Goal: Task Accomplishment & Management: Manage account settings

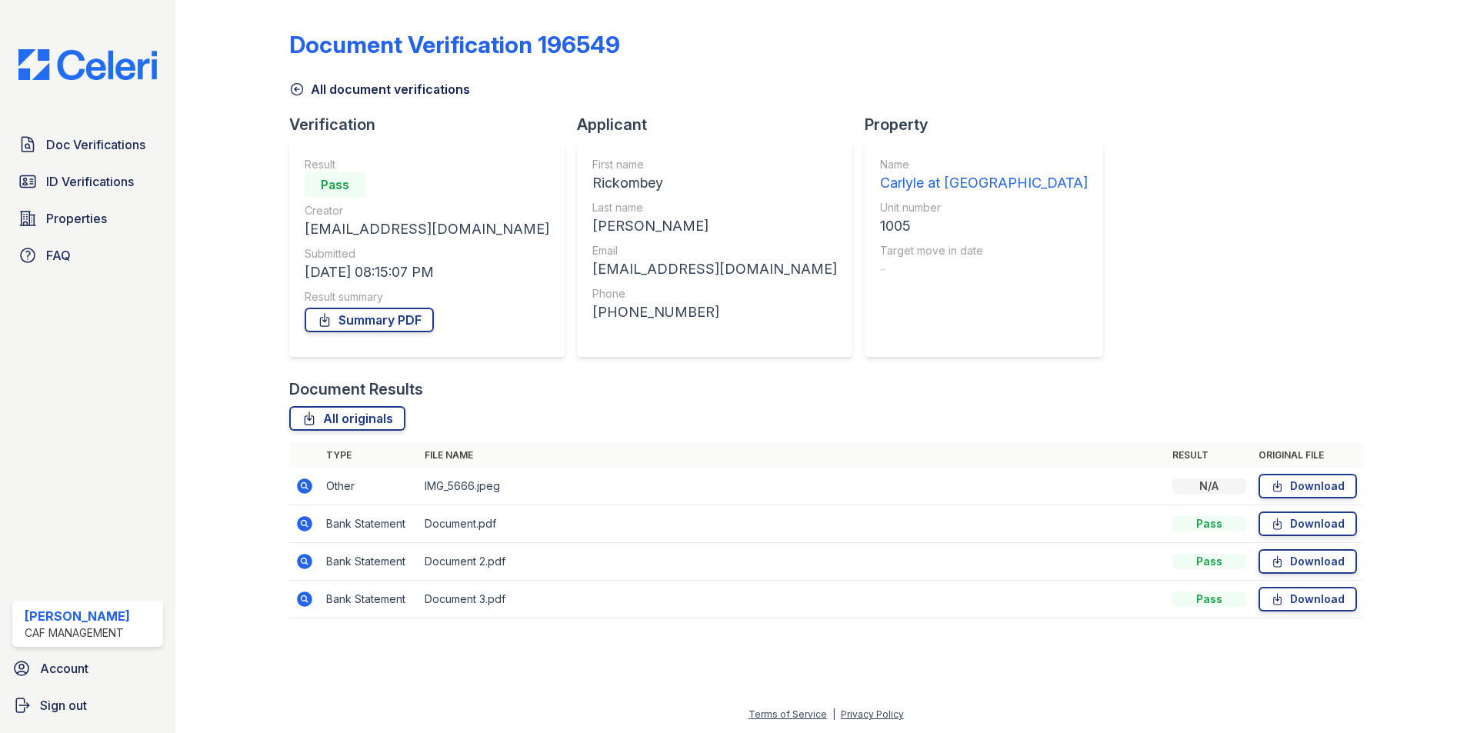
click at [1004, 135] on div "Document Verification 196549 All document verifications Verification Result Pas…" at bounding box center [826, 320] width 1074 height 628
click at [92, 142] on span "Doc Verifications" at bounding box center [95, 144] width 99 height 18
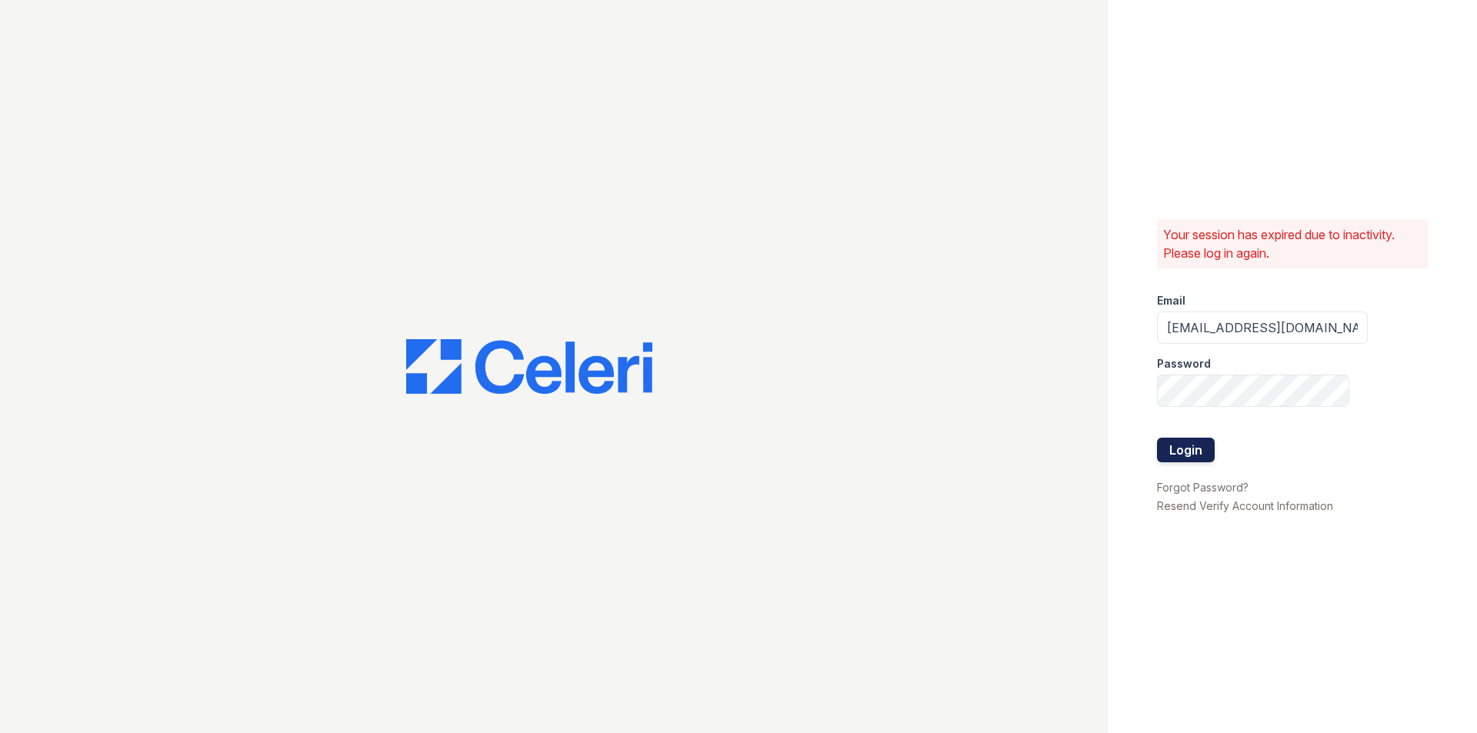
click at [1191, 461] on button "Login" at bounding box center [1186, 450] width 58 height 25
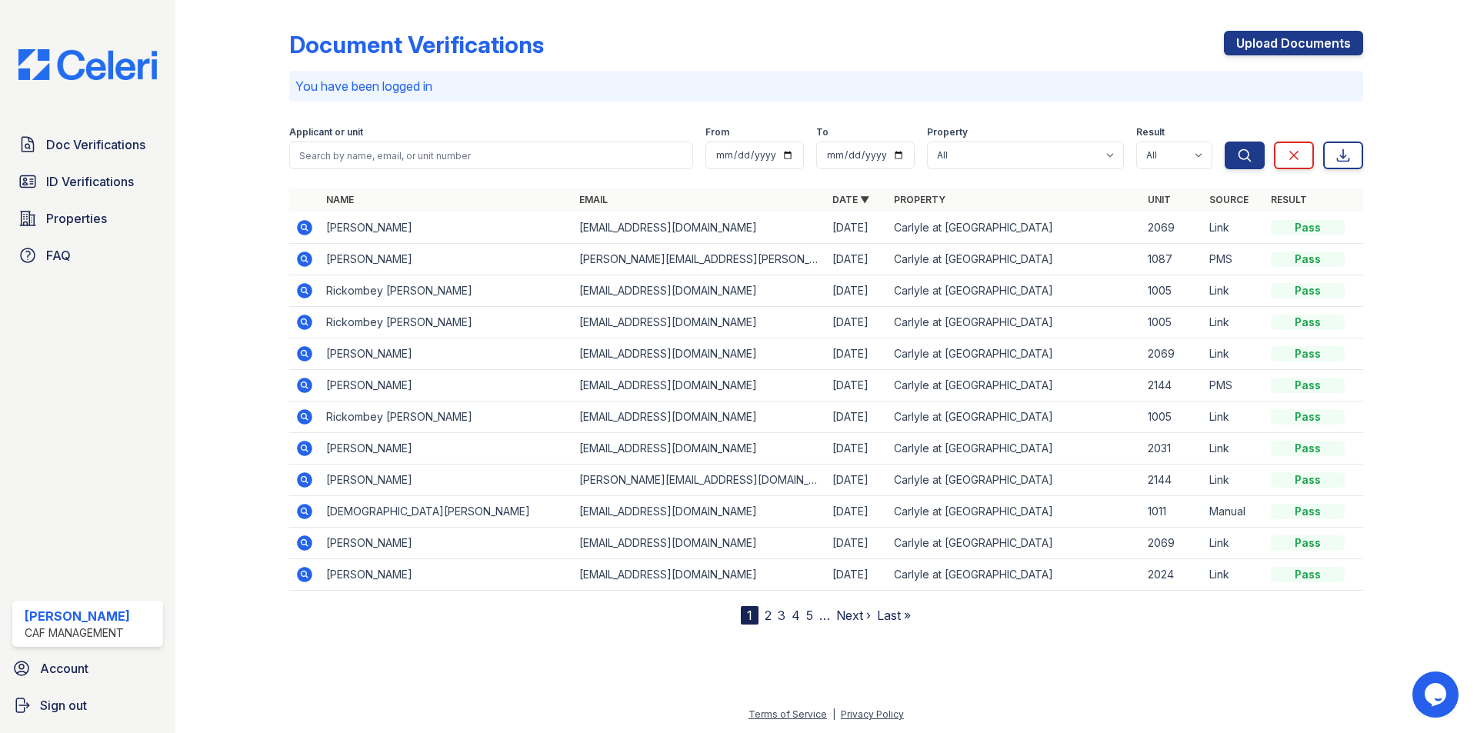
click at [304, 224] on icon at bounding box center [304, 227] width 18 height 18
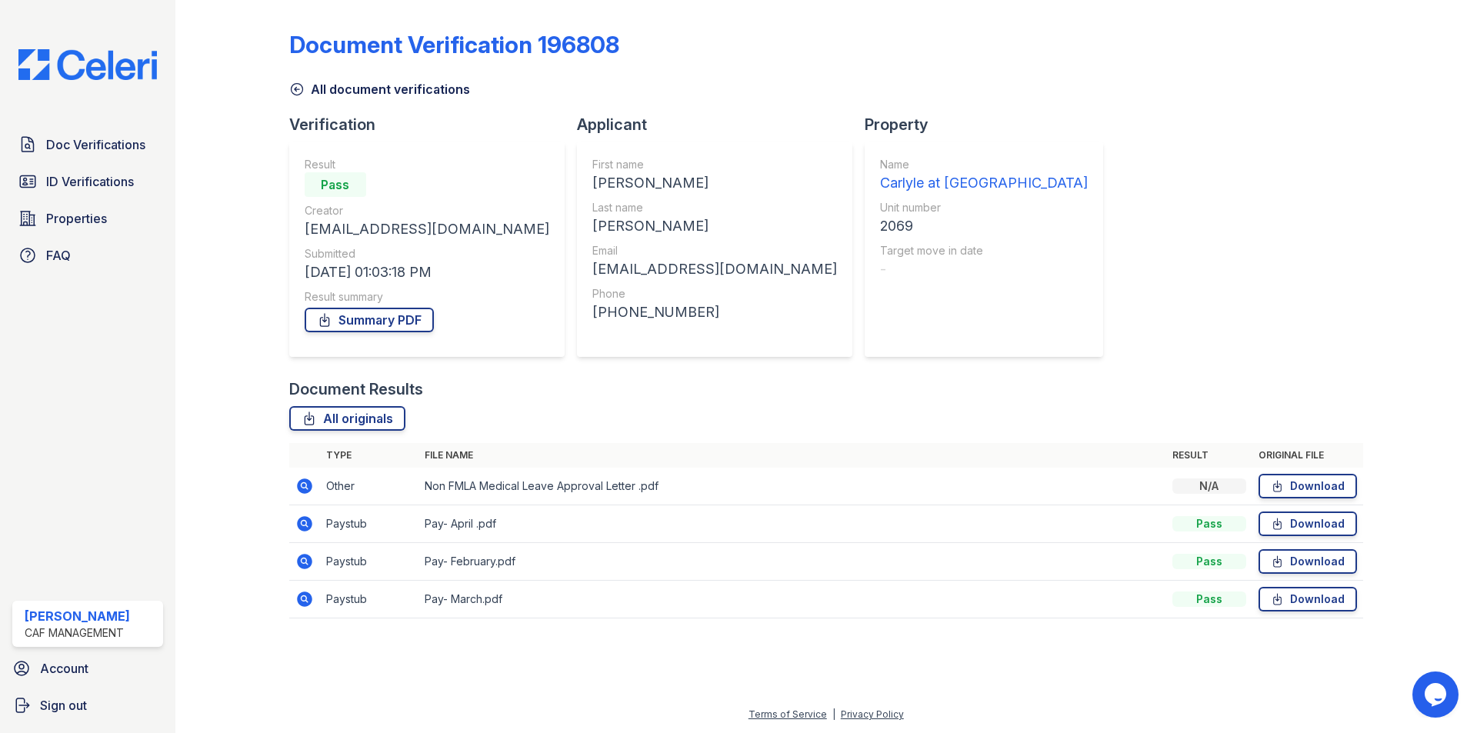
click at [302, 523] on icon at bounding box center [304, 523] width 4 height 4
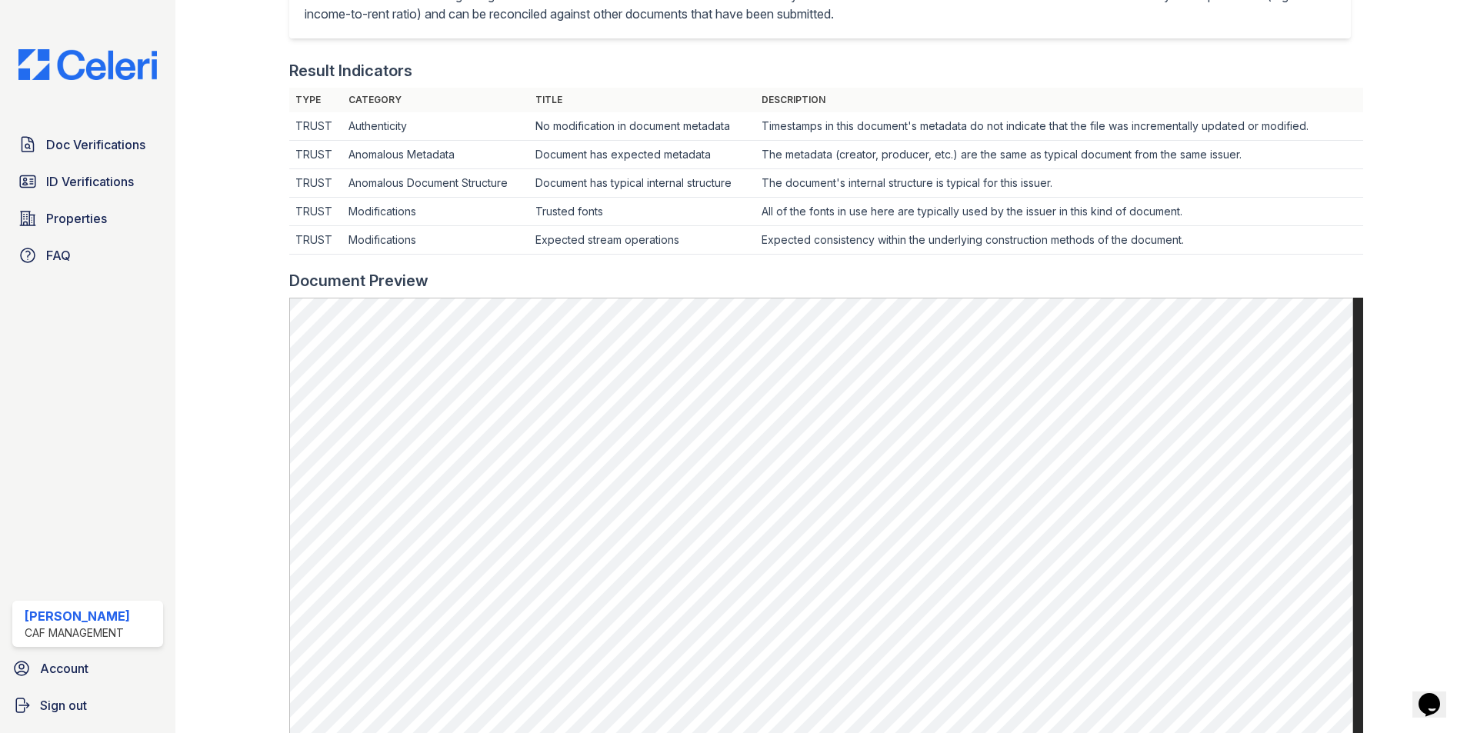
scroll to position [382, 0]
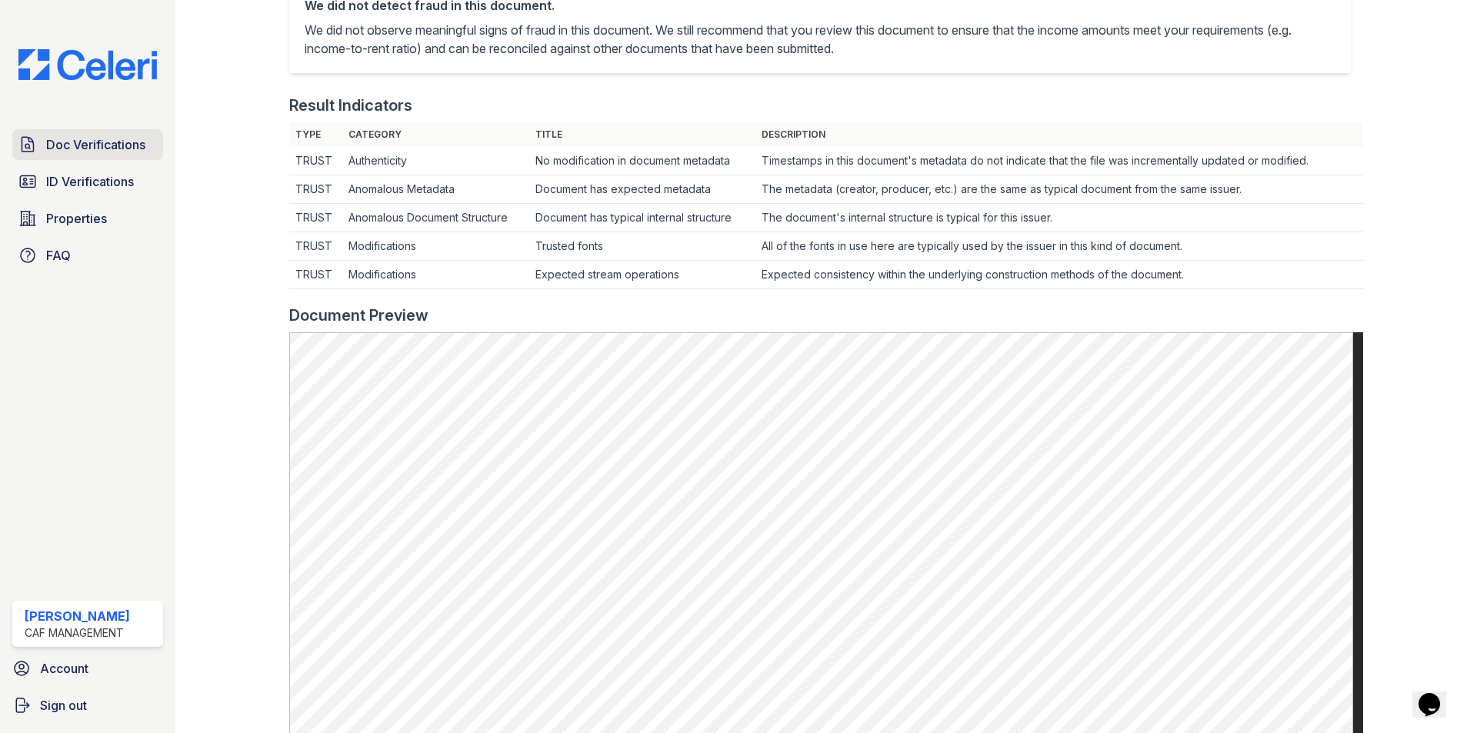
click at [94, 142] on span "Doc Verifications" at bounding box center [95, 144] width 99 height 18
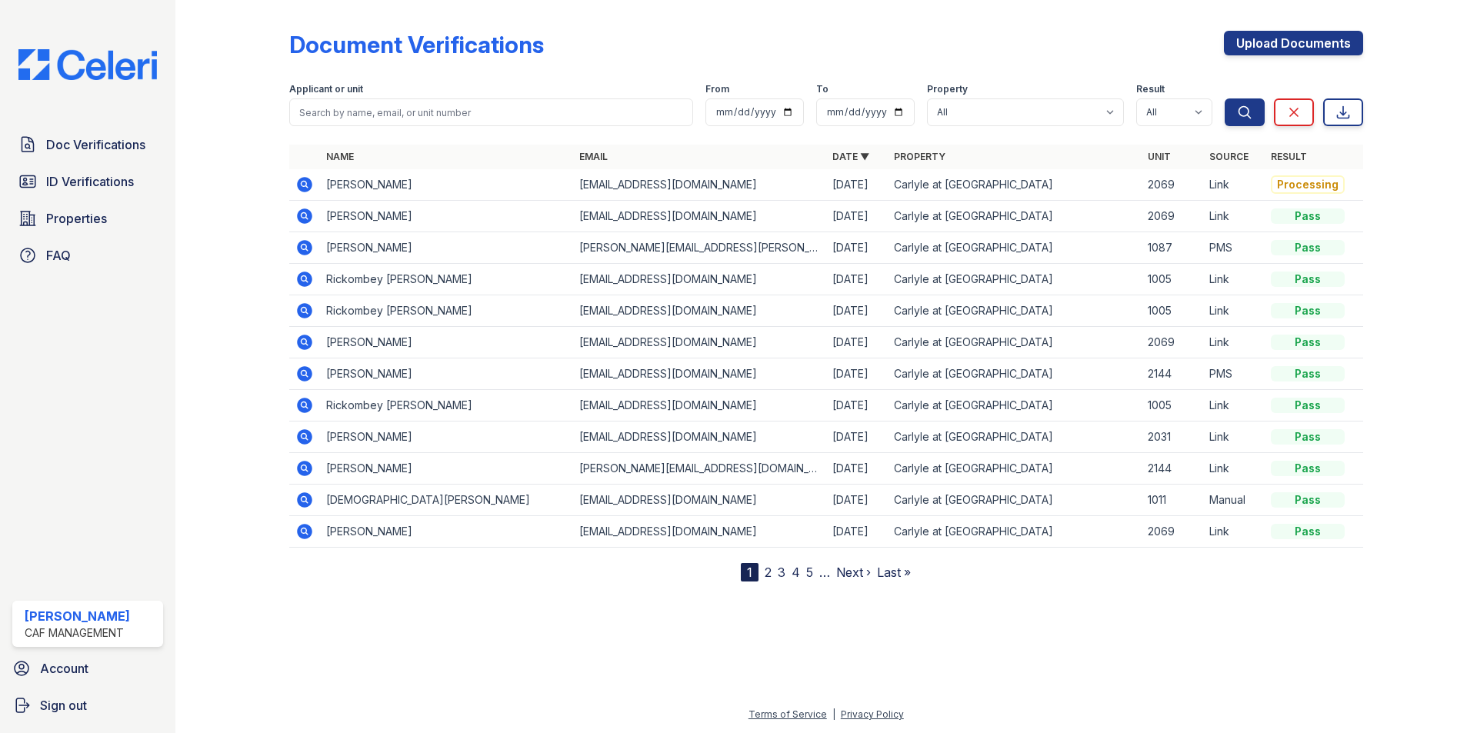
click at [303, 182] on icon at bounding box center [304, 184] width 4 height 4
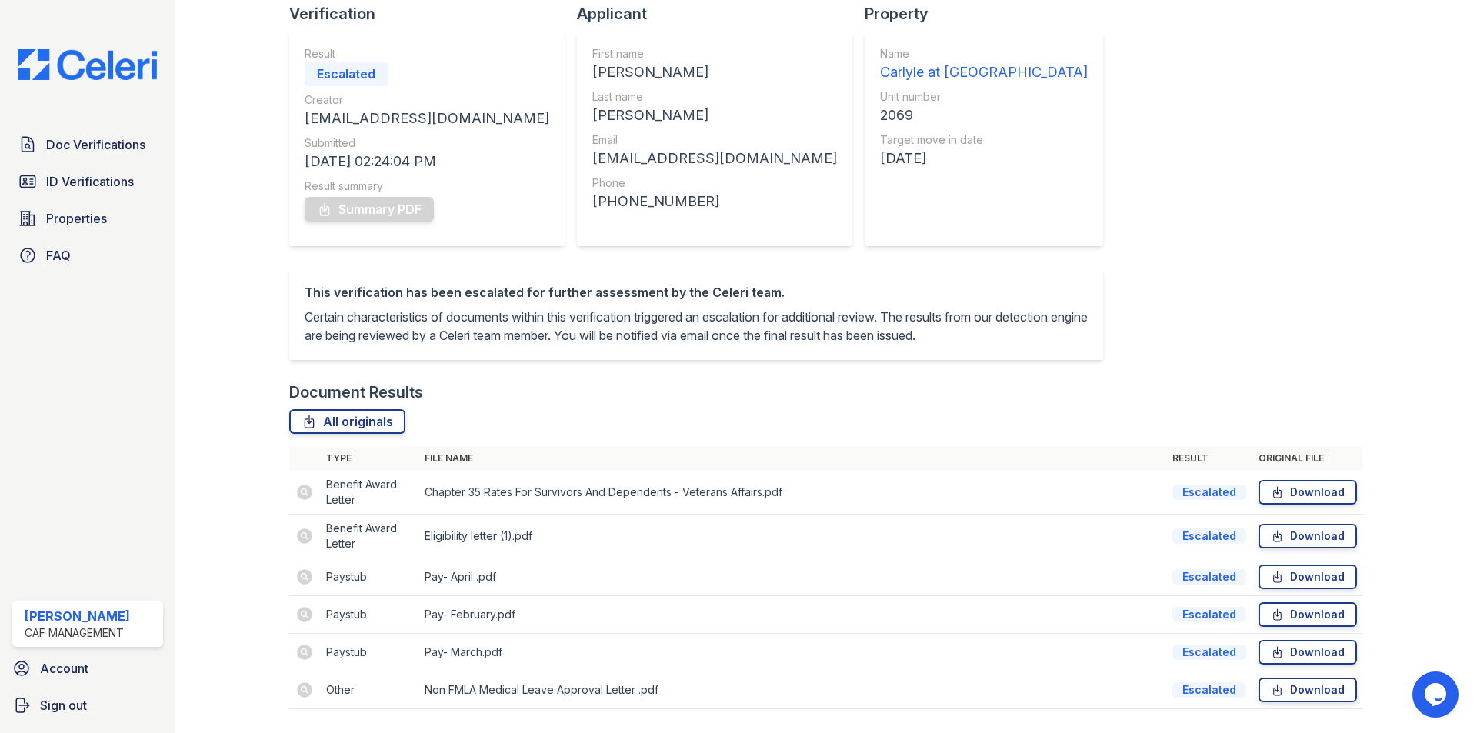
scroll to position [173, 0]
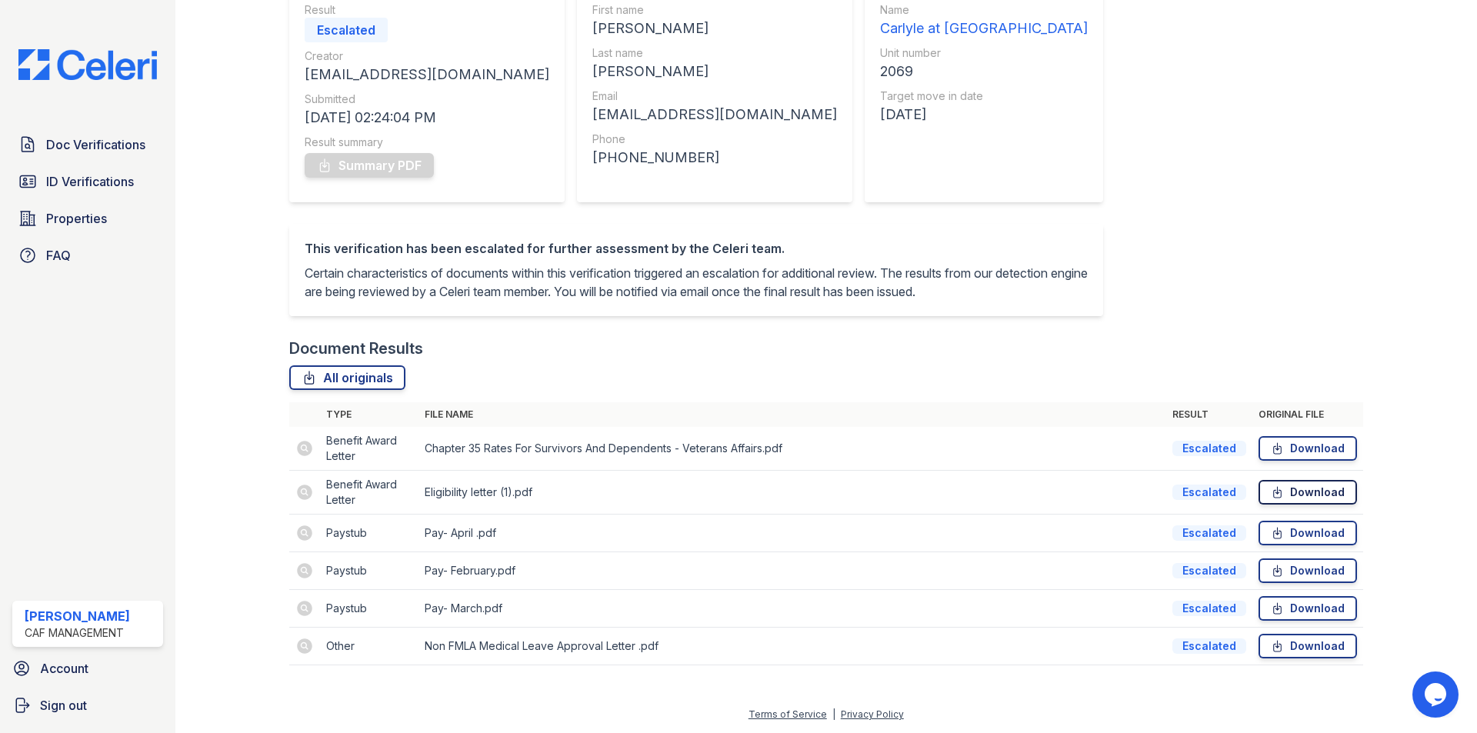
click at [1289, 497] on link "Download" at bounding box center [1307, 492] width 98 height 25
click at [654, 485] on td "Eligibility letter (1).pdf" at bounding box center [792, 493] width 748 height 44
click at [1288, 454] on link "Download" at bounding box center [1307, 448] width 98 height 25
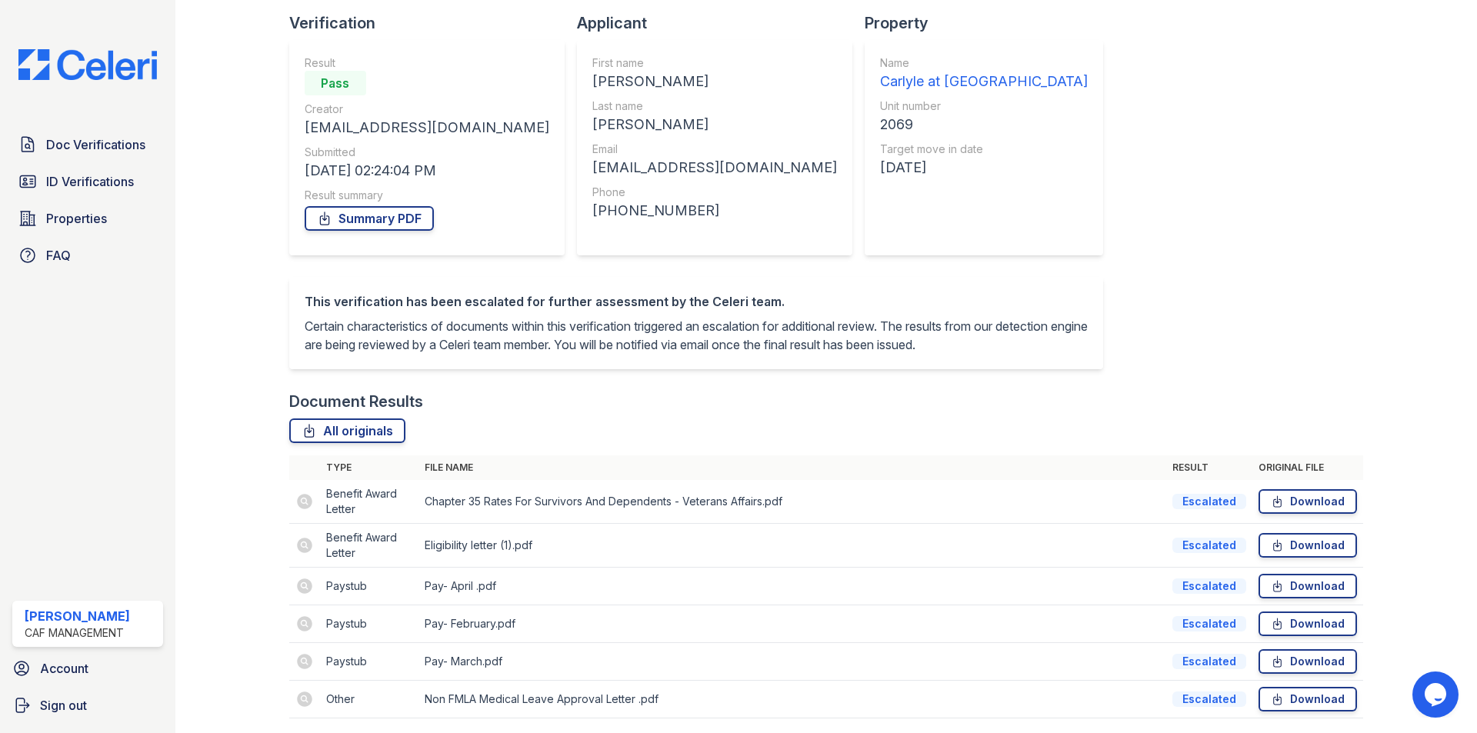
scroll to position [0, 0]
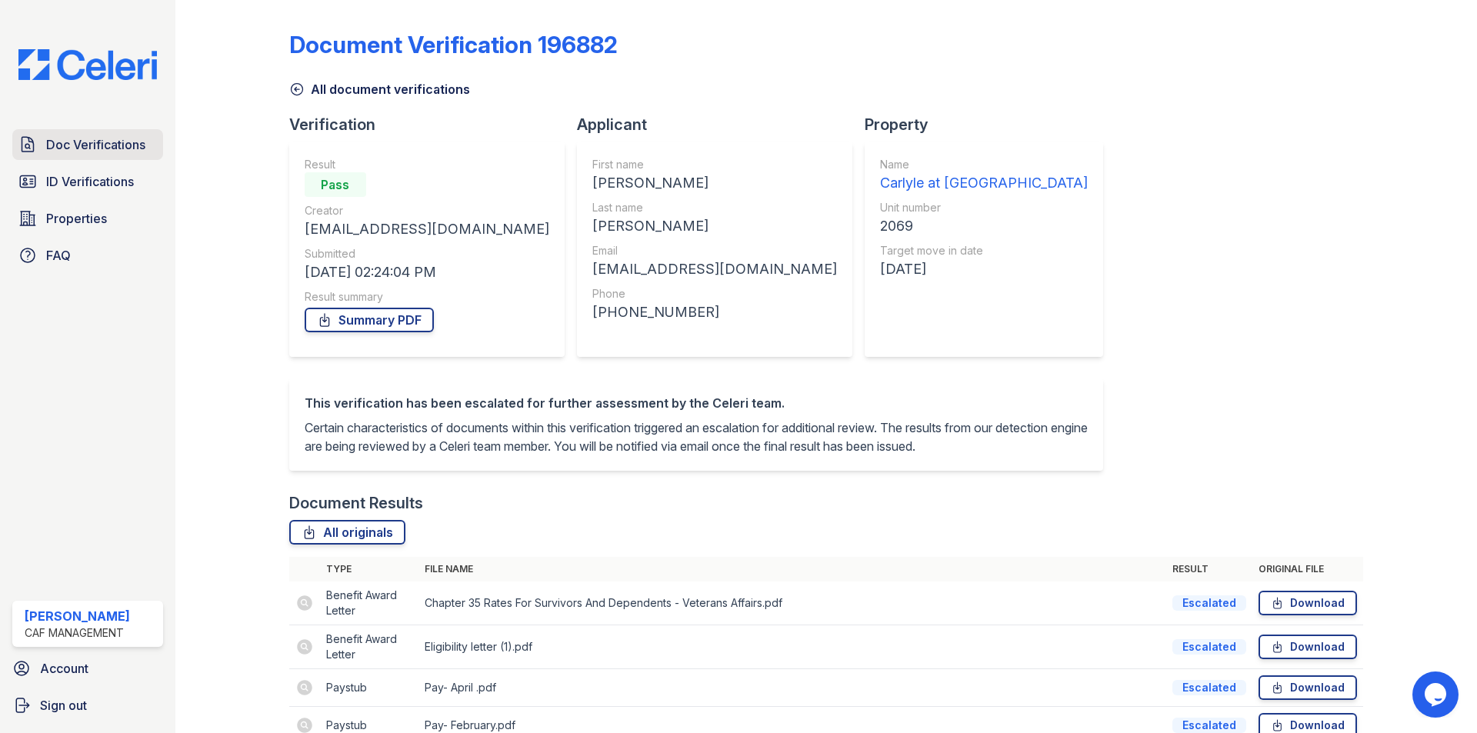
click at [84, 145] on span "Doc Verifications" at bounding box center [95, 144] width 99 height 18
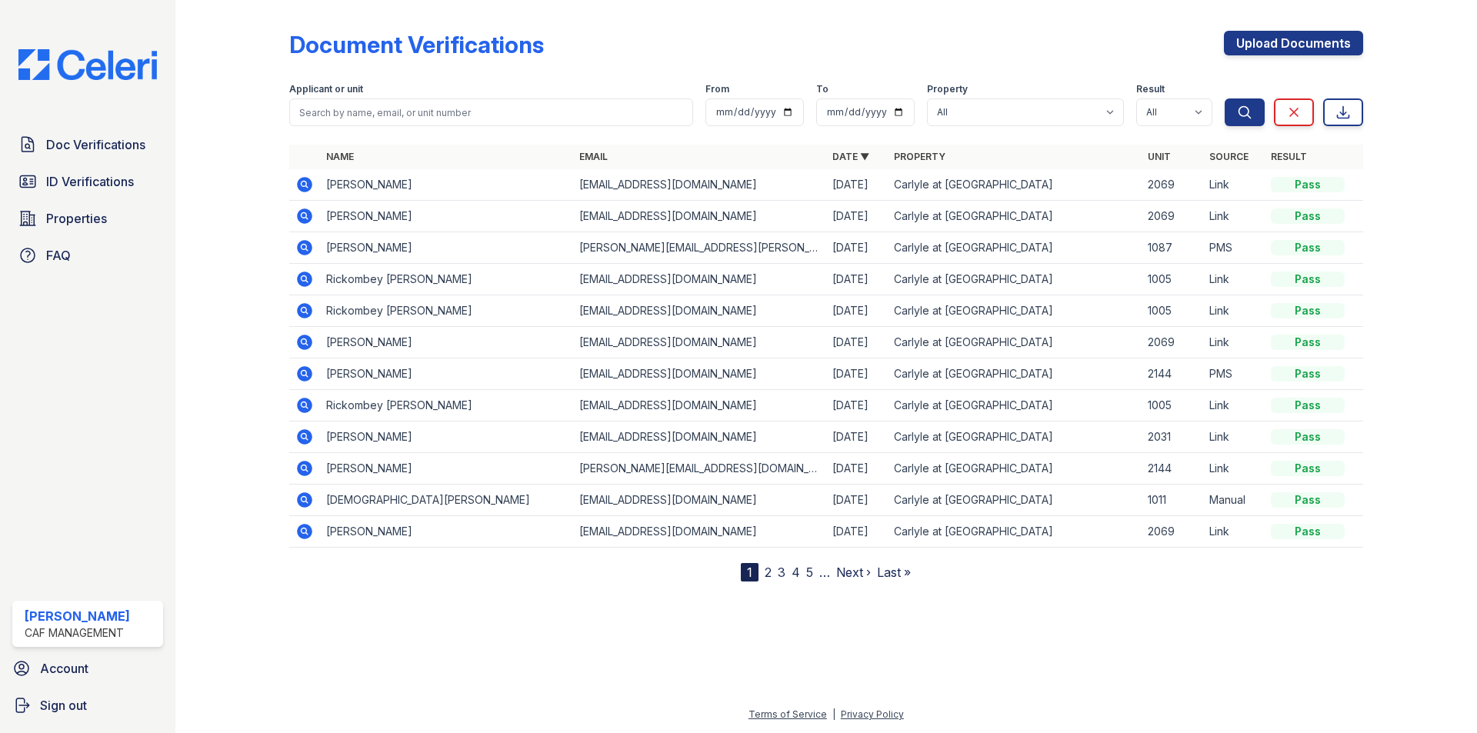
click at [94, 185] on span "ID Verifications" at bounding box center [90, 181] width 88 height 18
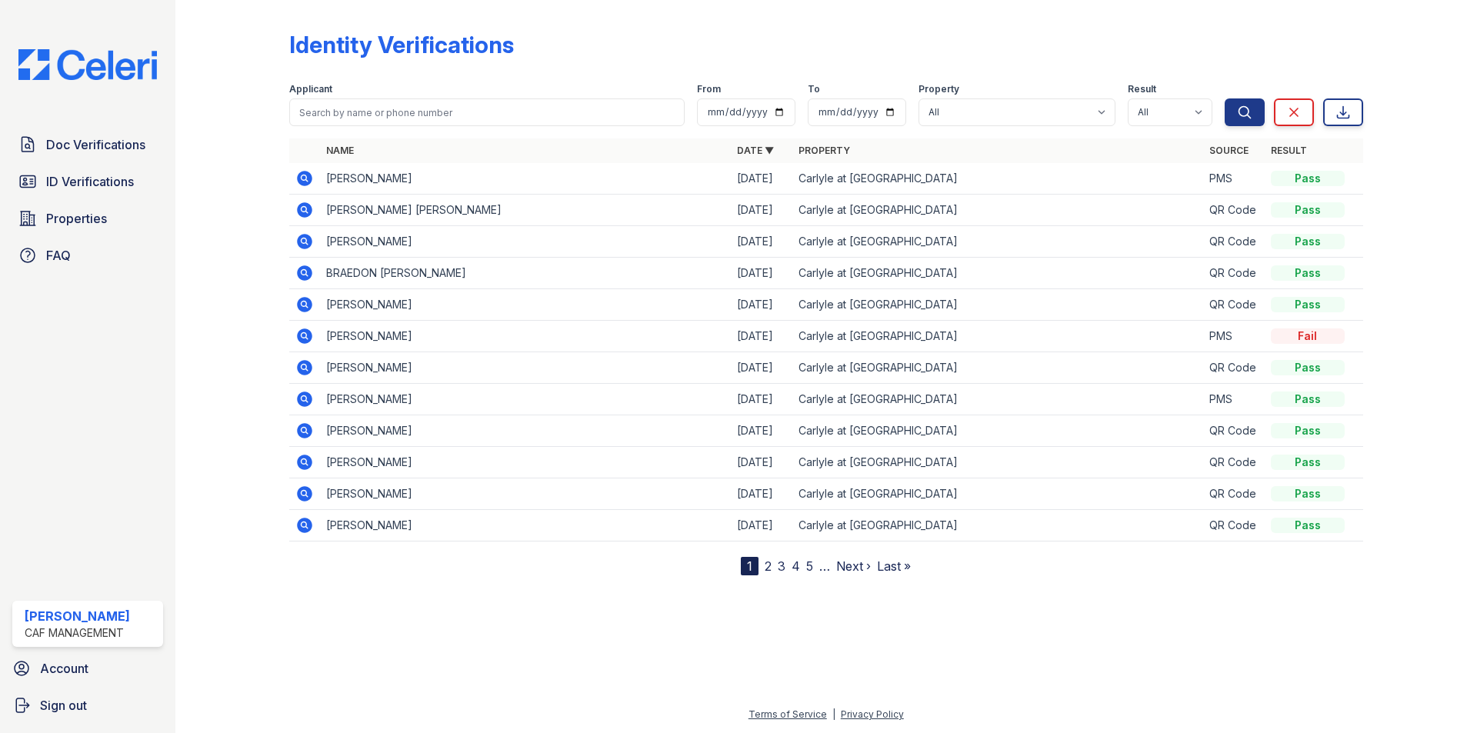
click at [93, 185] on span "ID Verifications" at bounding box center [90, 181] width 88 height 18
click at [106, 183] on span "ID Verifications" at bounding box center [90, 181] width 88 height 18
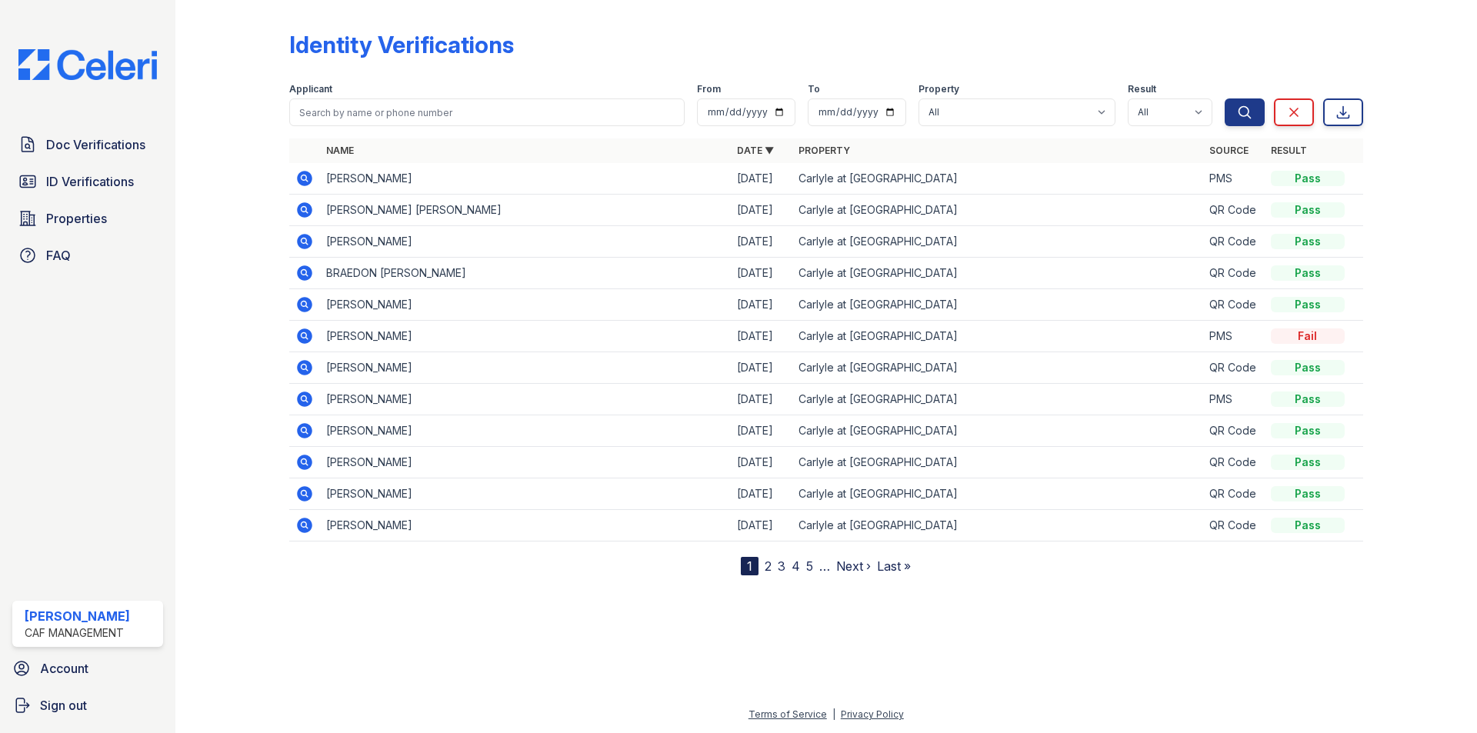
click at [106, 183] on span "ID Verifications" at bounding box center [90, 181] width 88 height 18
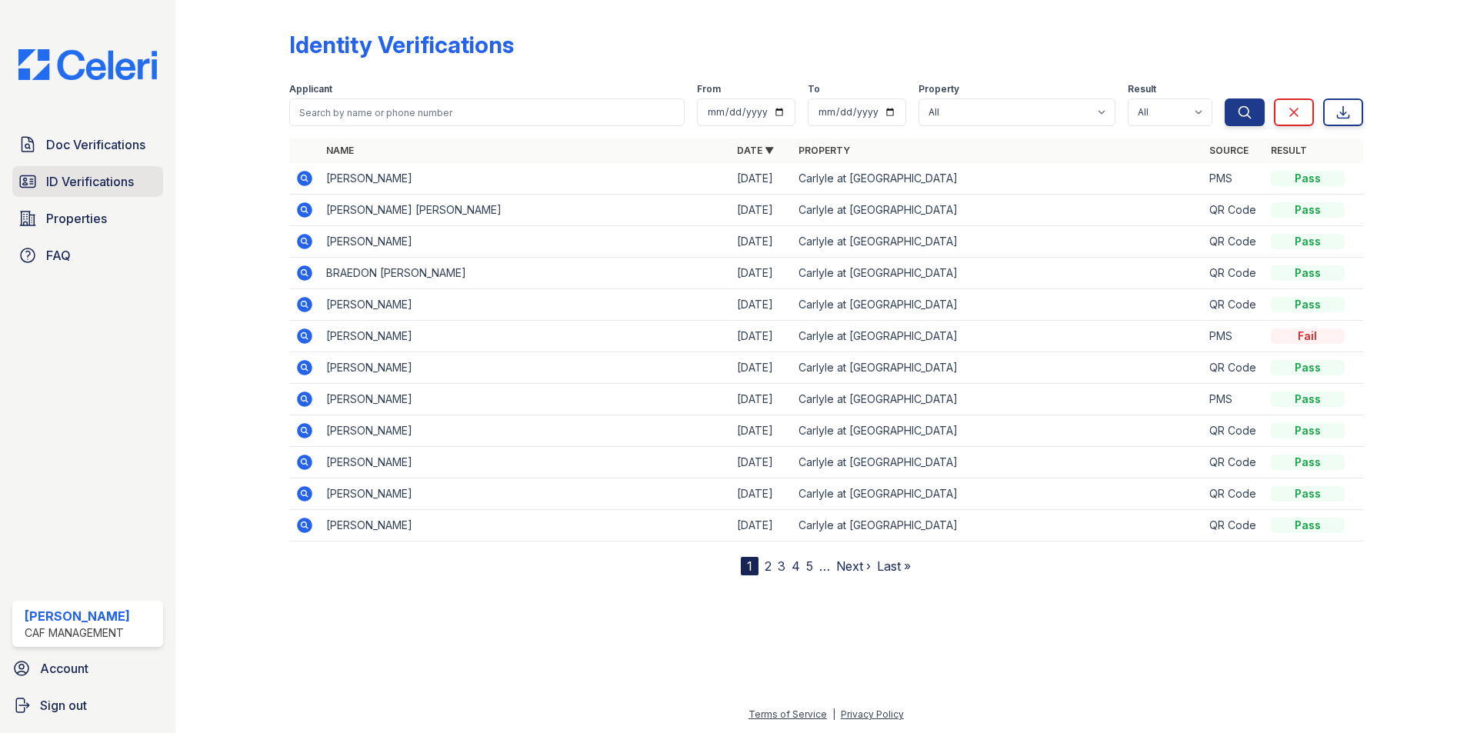
click at [111, 183] on span "ID Verifications" at bounding box center [90, 181] width 88 height 18
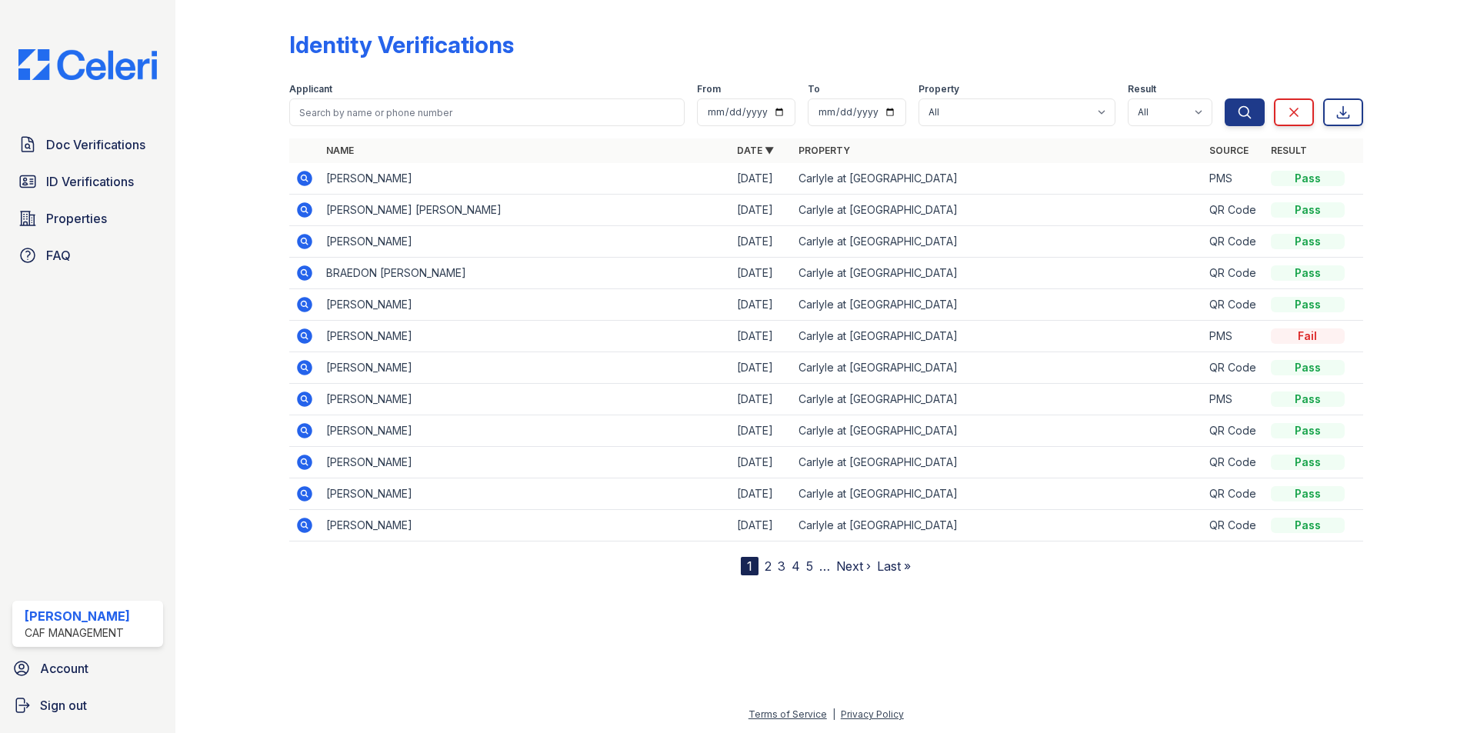
click at [111, 183] on span "ID Verifications" at bounding box center [90, 181] width 88 height 18
click at [111, 155] on link "Doc Verifications" at bounding box center [87, 144] width 151 height 31
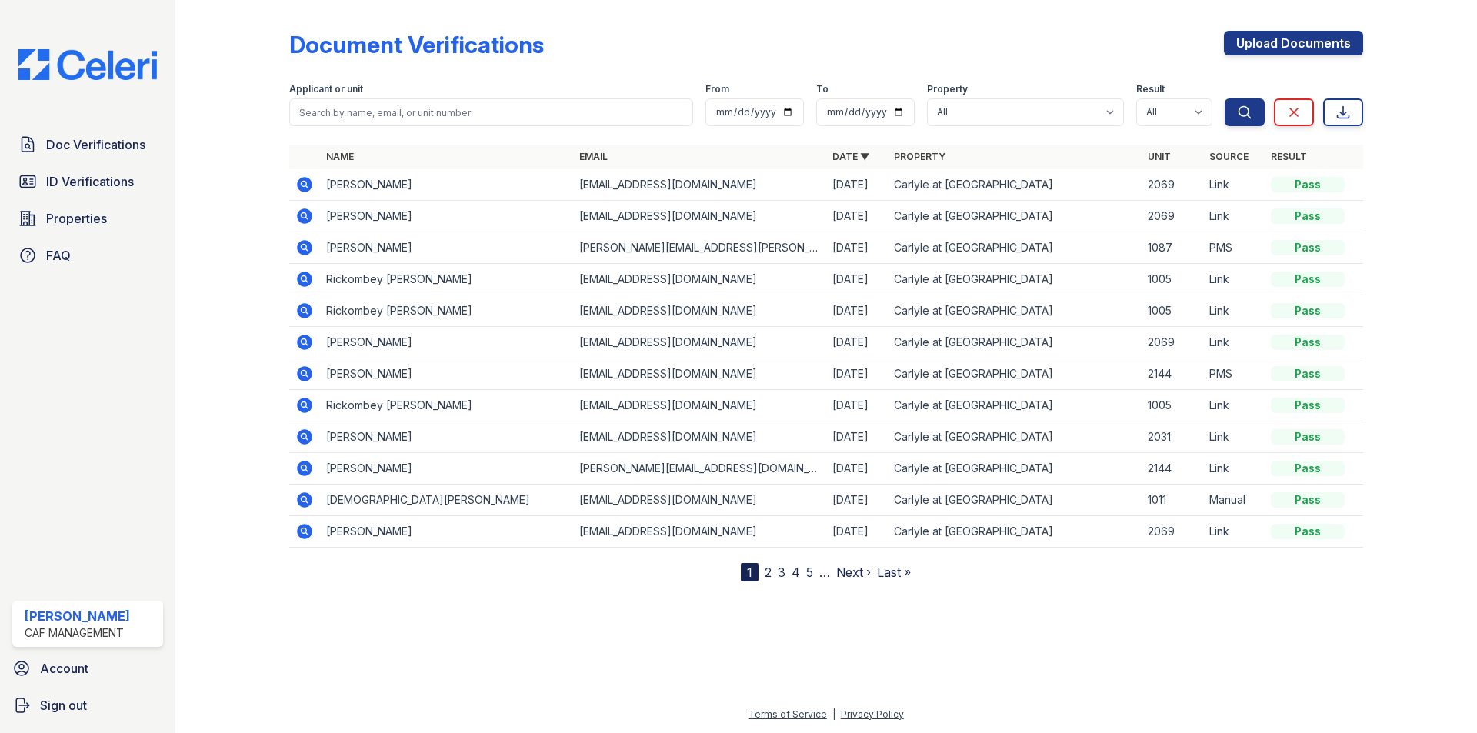
click at [111, 155] on link "Doc Verifications" at bounding box center [87, 144] width 151 height 31
click at [102, 177] on span "ID Verifications" at bounding box center [90, 181] width 88 height 18
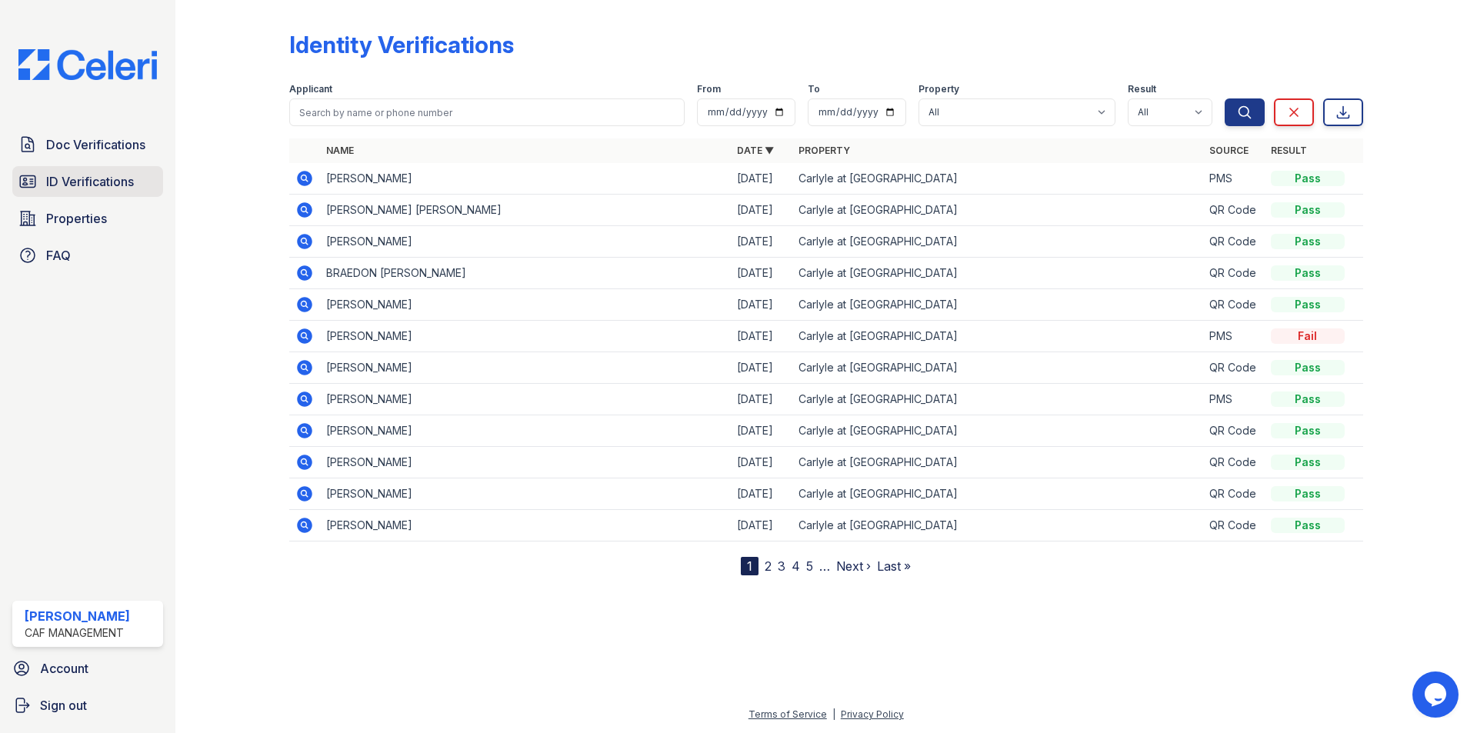
click at [85, 186] on span "ID Verifications" at bounding box center [90, 181] width 88 height 18
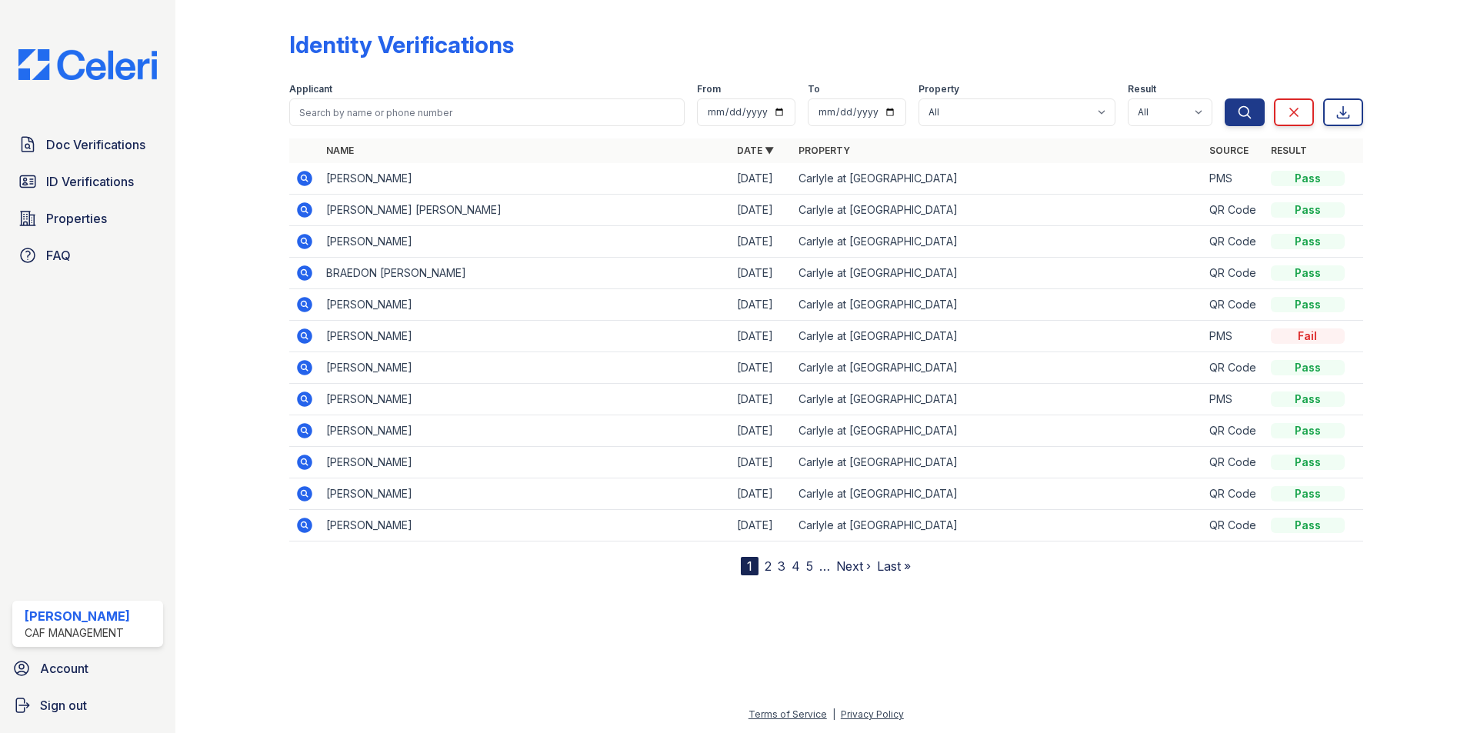
click at [85, 186] on span "ID Verifications" at bounding box center [90, 181] width 88 height 18
